Goal: Task Accomplishment & Management: Manage account settings

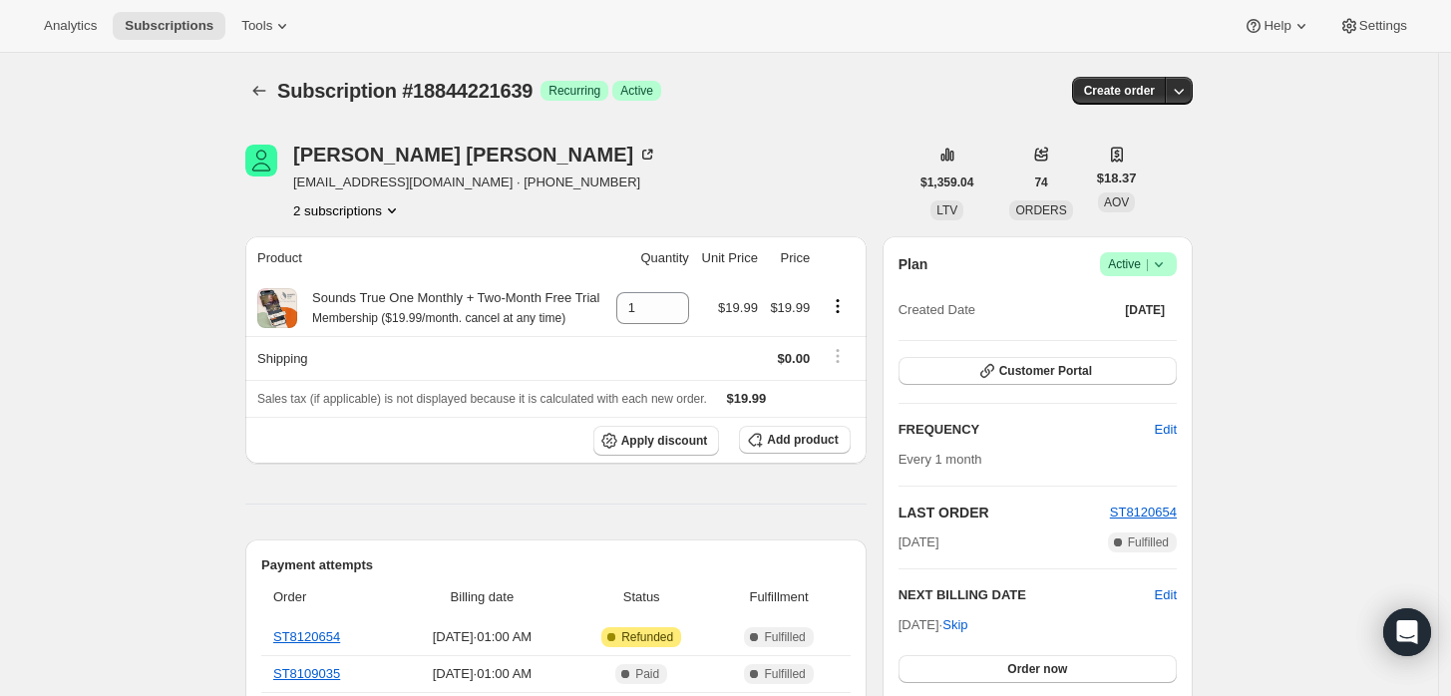
click at [1169, 258] on icon at bounding box center [1159, 264] width 20 height 20
click at [1138, 329] on span "Cancel subscription" at bounding box center [1145, 336] width 113 height 15
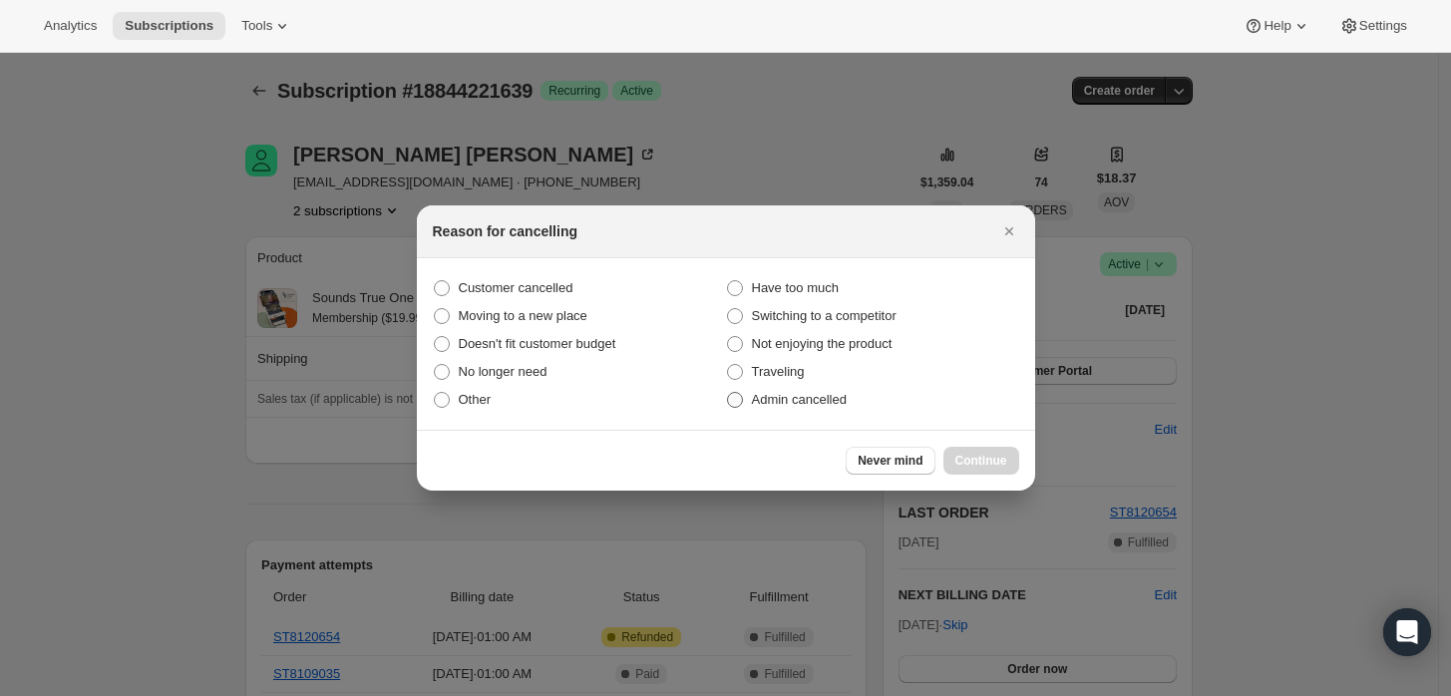
click at [797, 409] on span "Admin cancelled" at bounding box center [799, 400] width 95 height 20
click at [728, 393] on input "Admin cancelled" at bounding box center [727, 392] width 1 height 1
radio input "true"
click at [999, 473] on button "Continue" at bounding box center [982, 461] width 76 height 28
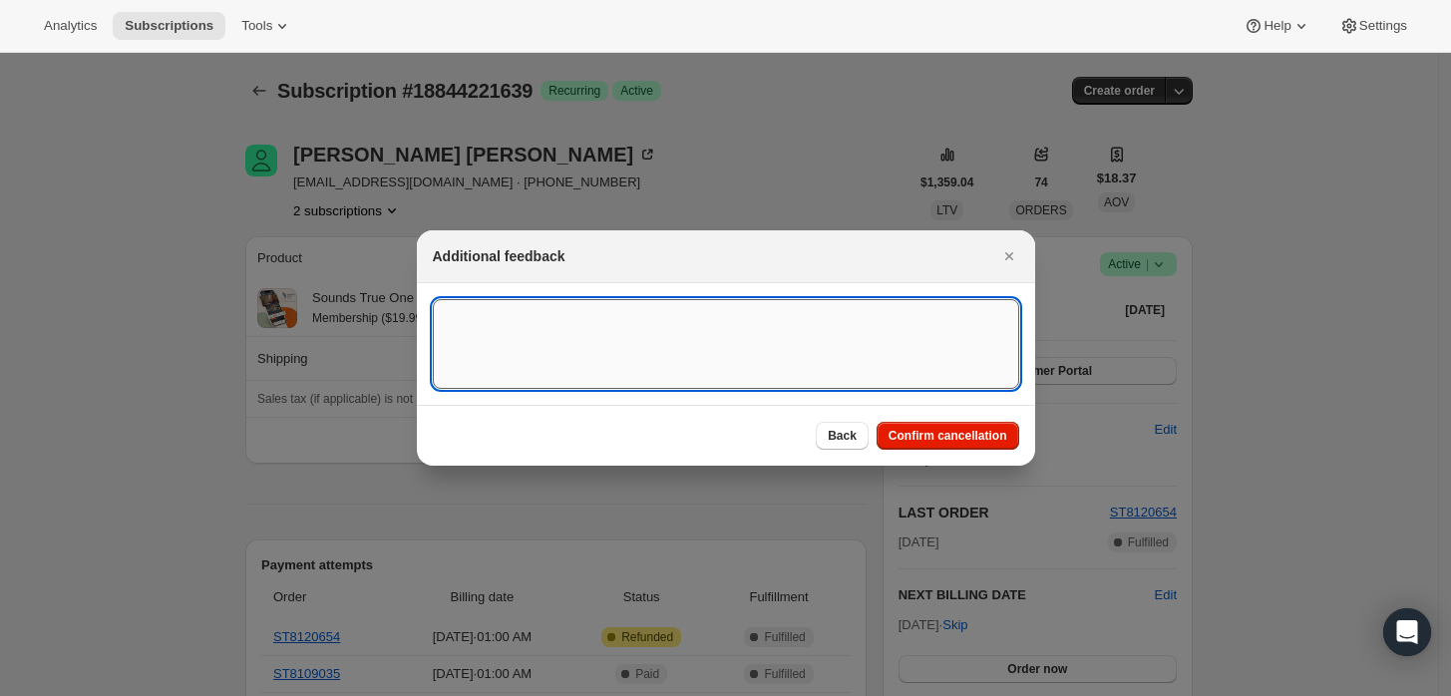
click at [904, 345] on textarea ":rbj:" at bounding box center [726, 344] width 587 height 90
type textarea "Customer requested cancellation and refund."
click at [937, 425] on button "Confirm cancellation" at bounding box center [948, 436] width 143 height 28
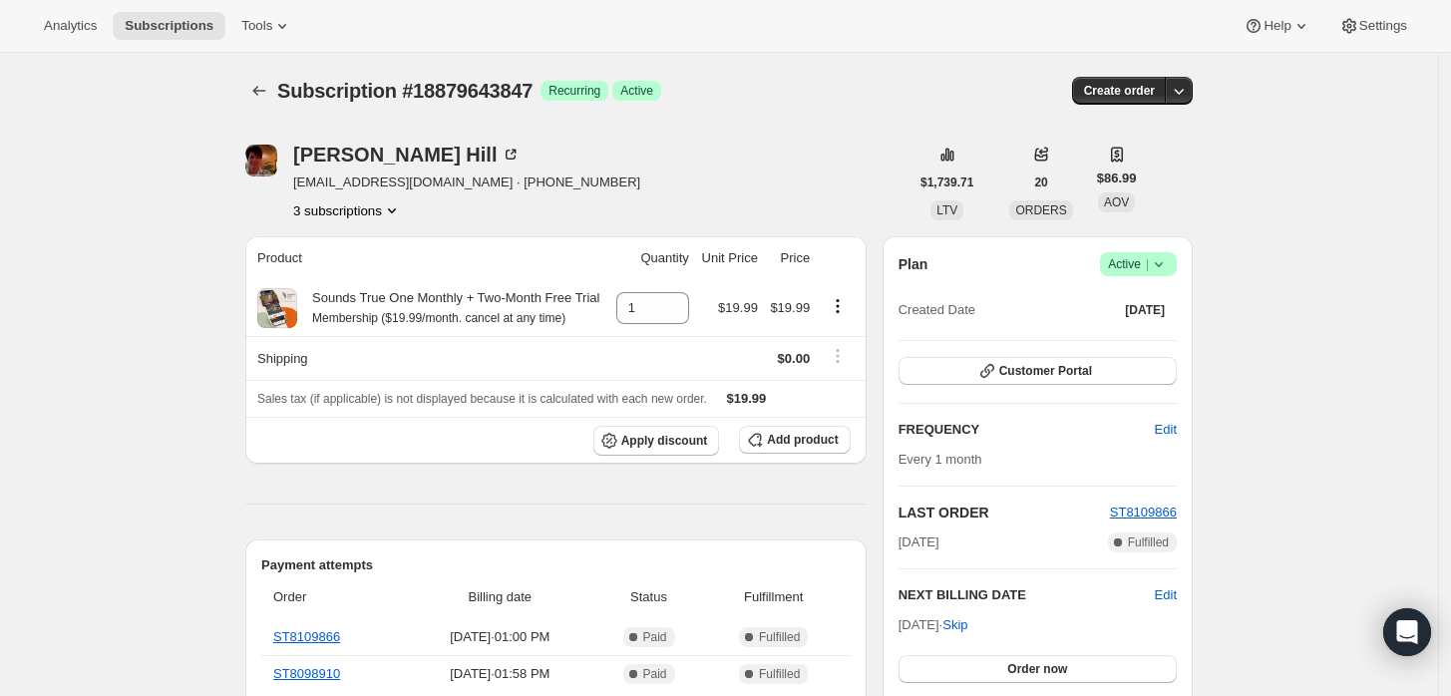
click at [388, 207] on icon "Product actions" at bounding box center [392, 210] width 20 height 20
click at [308, 241] on span "16820895943" at bounding box center [325, 246] width 80 height 15
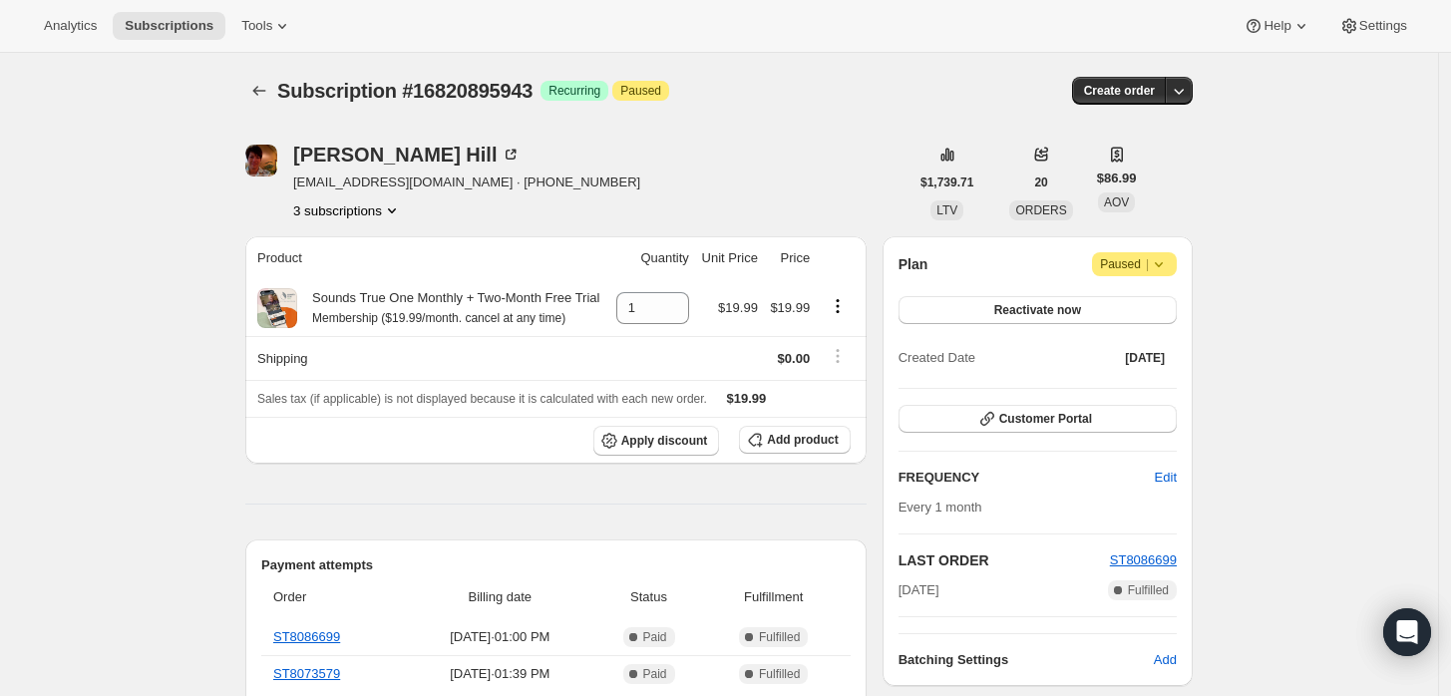
click at [336, 217] on button "3 subscriptions" at bounding box center [347, 210] width 109 height 20
click at [365, 314] on span "9449799879" at bounding box center [354, 315] width 139 height 20
click at [352, 227] on div "Michelle Hill mvhill61@hotmail.com · +15193258808 3 subscriptions $1,739.71 LTV…" at bounding box center [711, 656] width 964 height 1086
click at [354, 221] on div "Michelle Hill mvhill61@hotmail.com · +15193258808 3 subscriptions $1,739.71 LTV…" at bounding box center [711, 656] width 964 height 1086
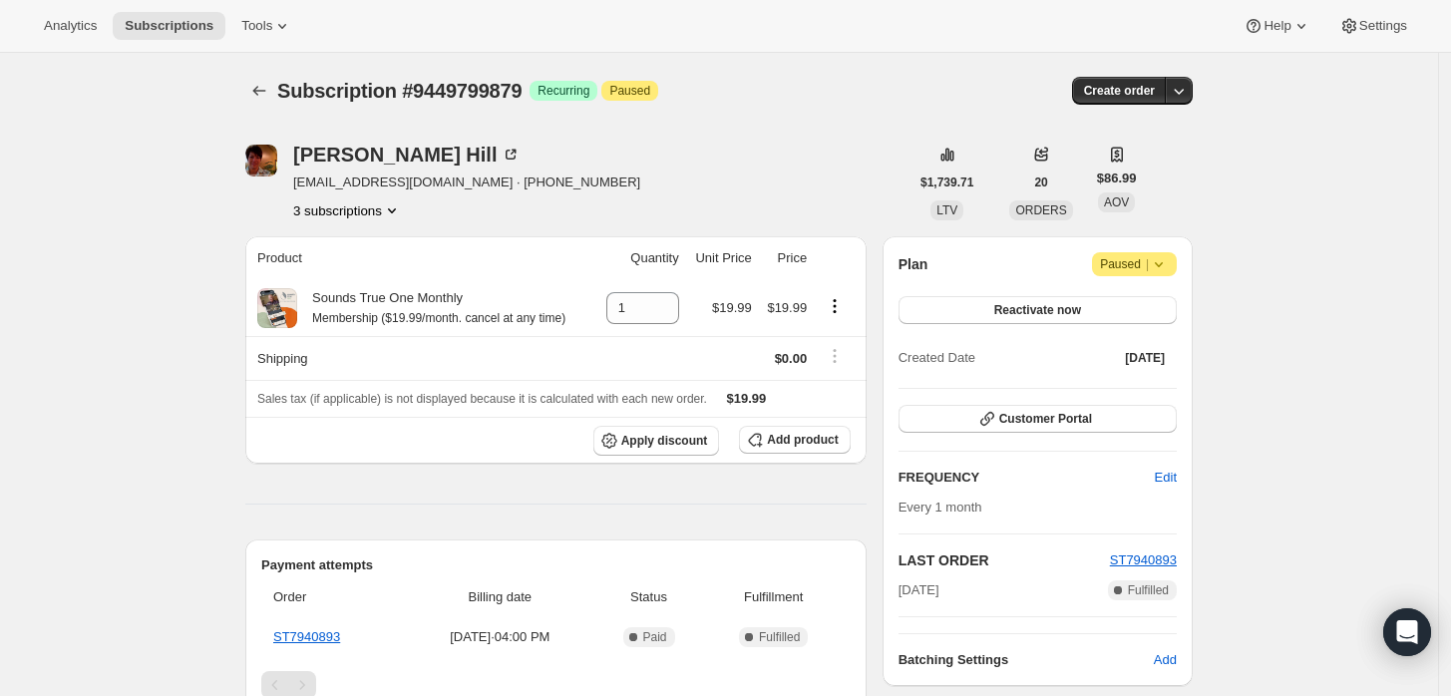
click at [354, 217] on button "3 subscriptions" at bounding box center [347, 210] width 109 height 20
click at [374, 267] on button "18879643847" at bounding box center [354, 281] width 144 height 32
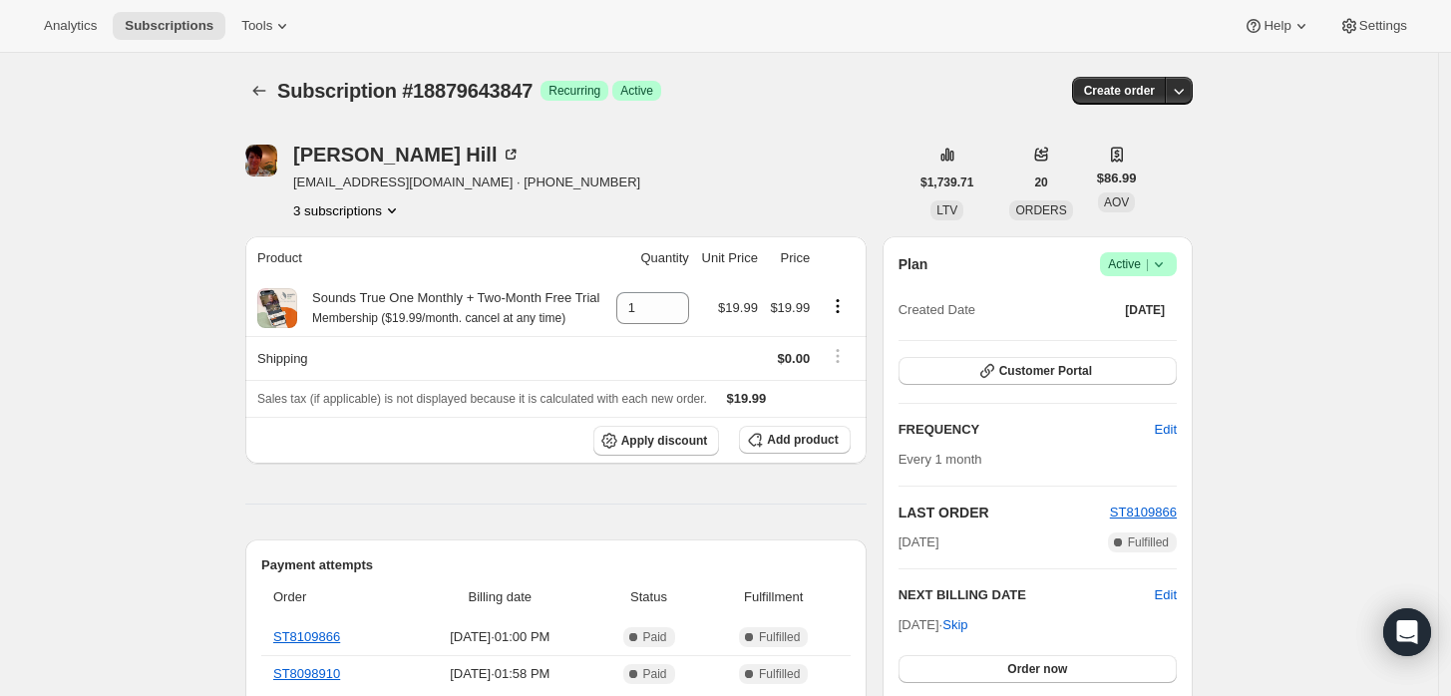
click at [379, 214] on button "3 subscriptions" at bounding box center [347, 210] width 109 height 20
click at [370, 244] on span "16820895943" at bounding box center [354, 247] width 139 height 20
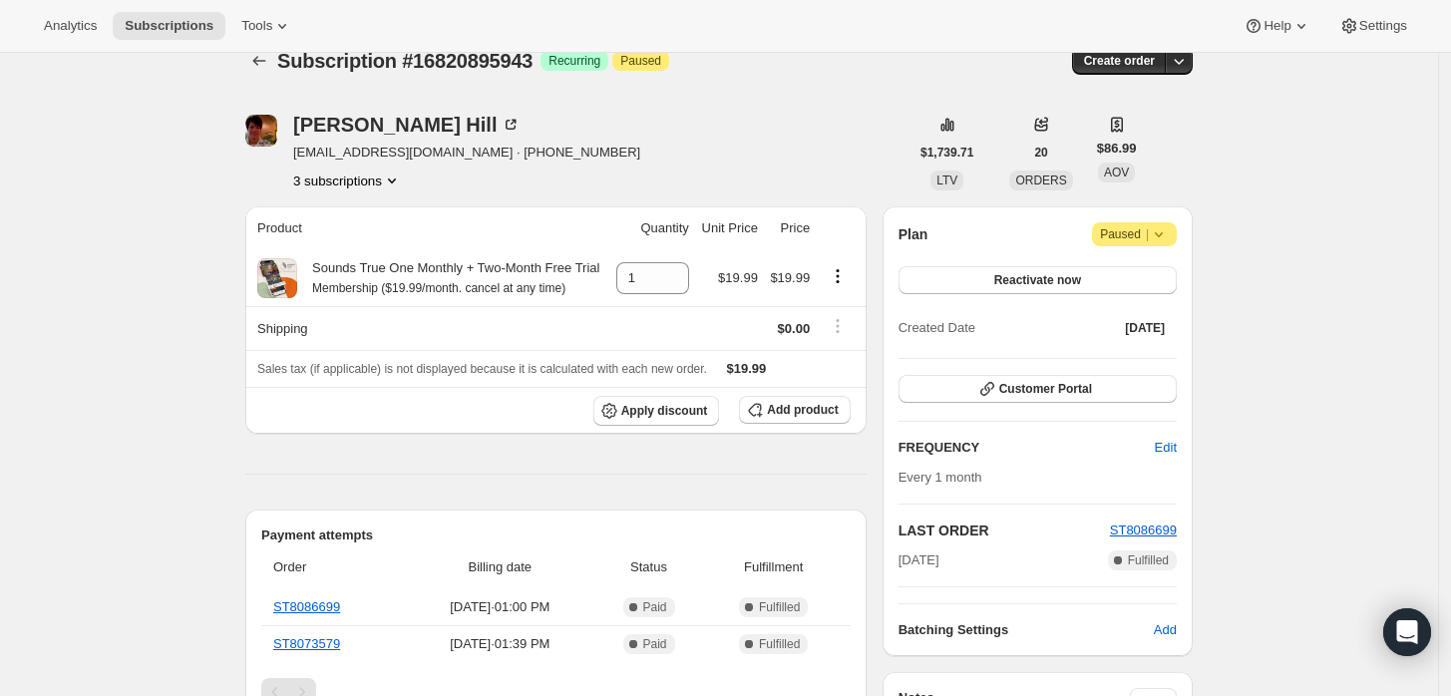
scroll to position [16, 0]
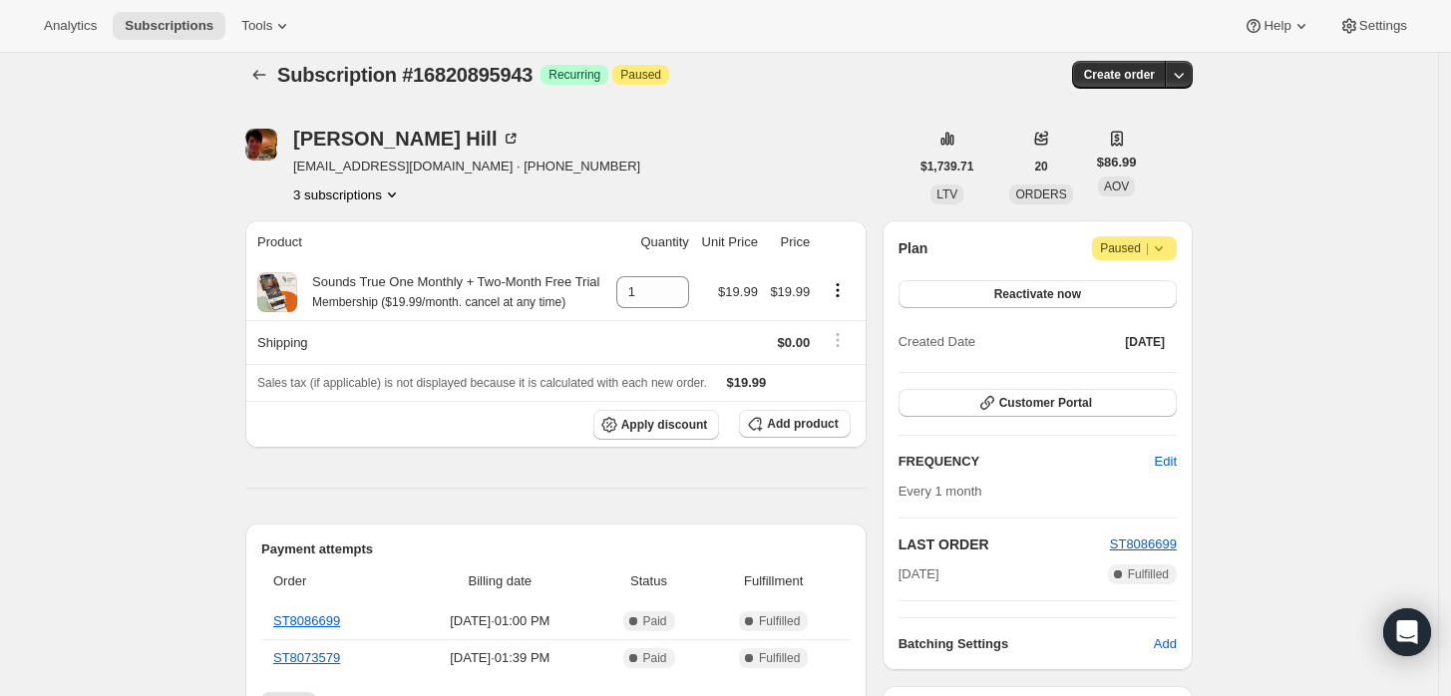
click at [369, 190] on button "3 subscriptions" at bounding box center [347, 195] width 109 height 20
click at [370, 290] on span "9449799879" at bounding box center [354, 299] width 139 height 20
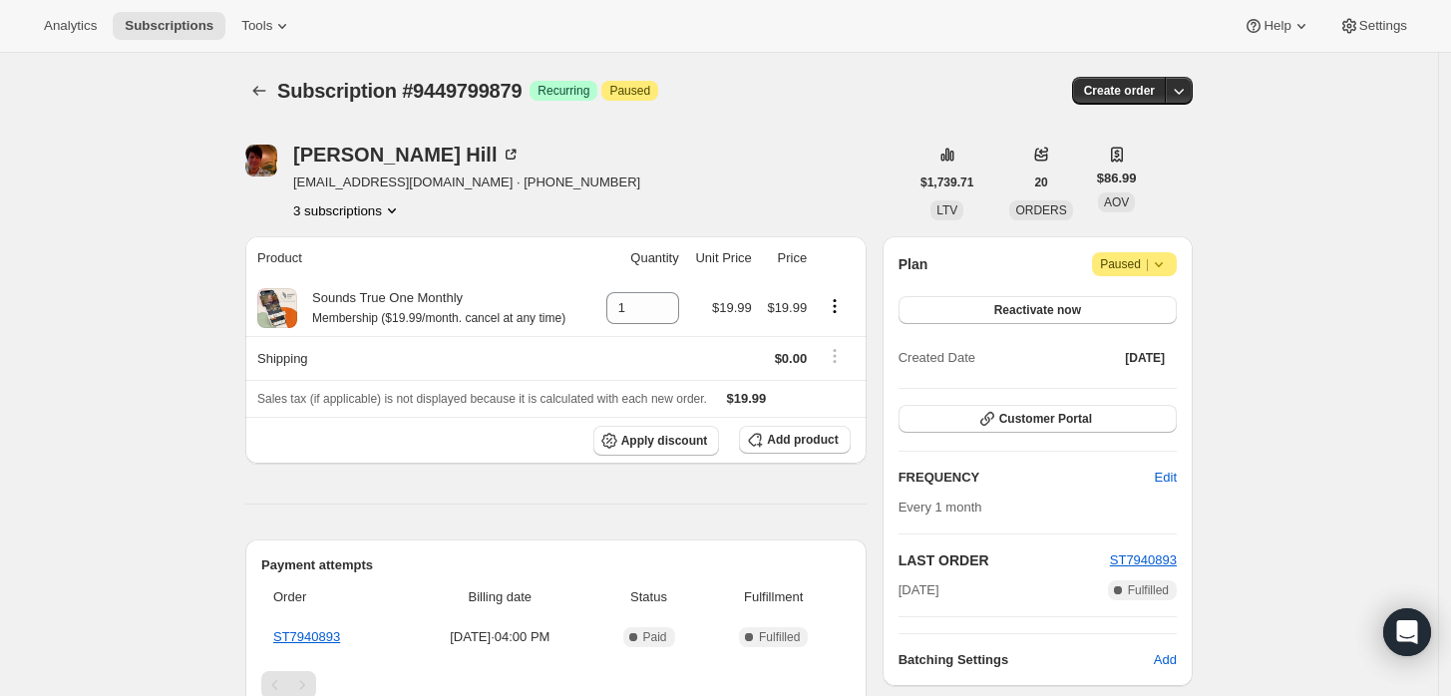
click at [379, 213] on button "3 subscriptions" at bounding box center [347, 210] width 109 height 20
click at [383, 271] on span "18879643847" at bounding box center [354, 281] width 132 height 20
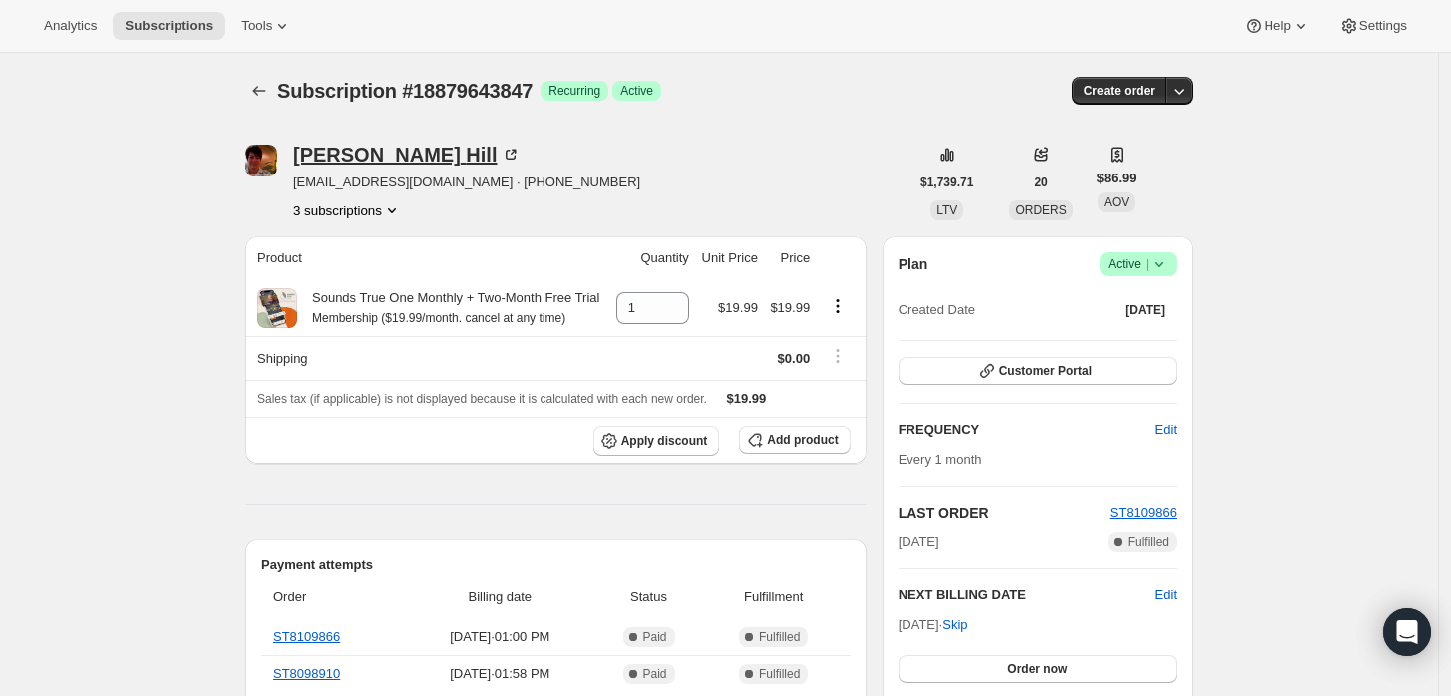
click at [338, 157] on div "Michelle Hill" at bounding box center [406, 155] width 227 height 20
